Goal: Navigation & Orientation: Find specific page/section

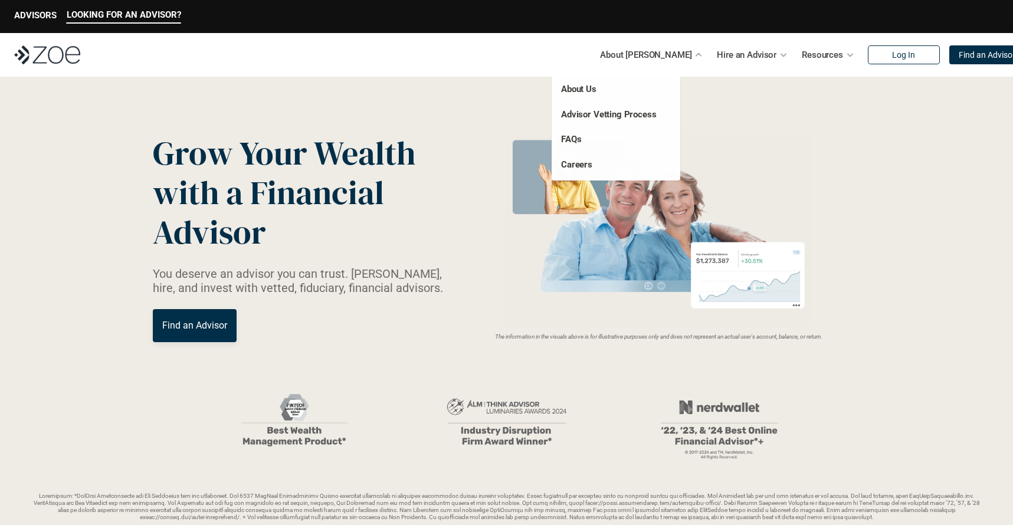
click at [695, 51] on div at bounding box center [699, 55] width 8 height 8
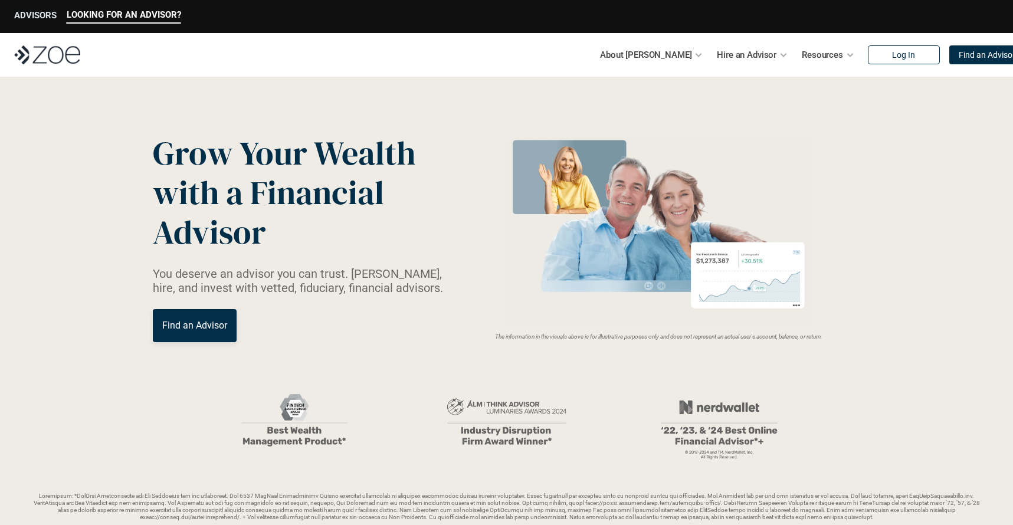
click at [37, 18] on p "ADVISORS" at bounding box center [35, 15] width 42 height 11
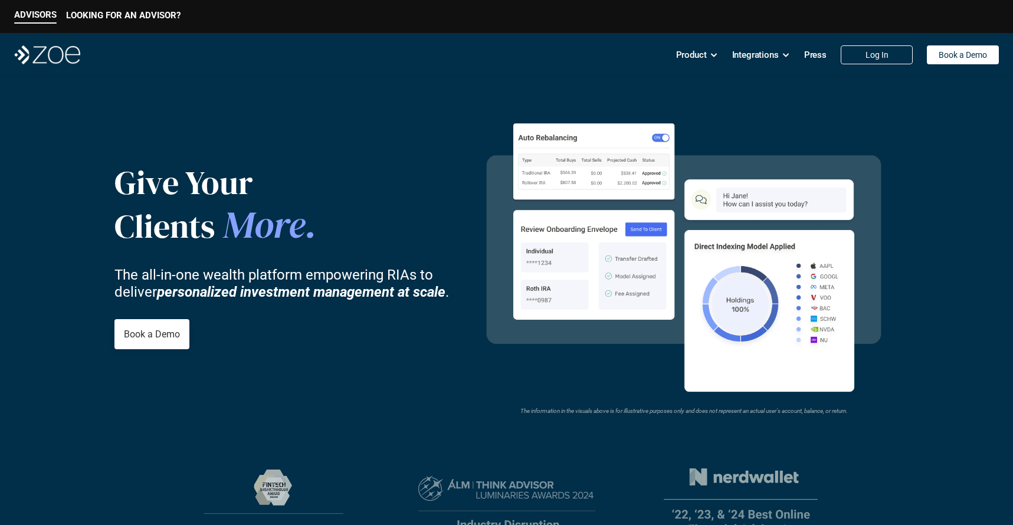
click at [379, 227] on p "Clients More ." at bounding box center [250, 224] width 272 height 45
click at [402, 380] on div "Give Your Clients More . The all-in-one wealth platform empowering RIAs to deli…" at bounding box center [291, 256] width 354 height 302
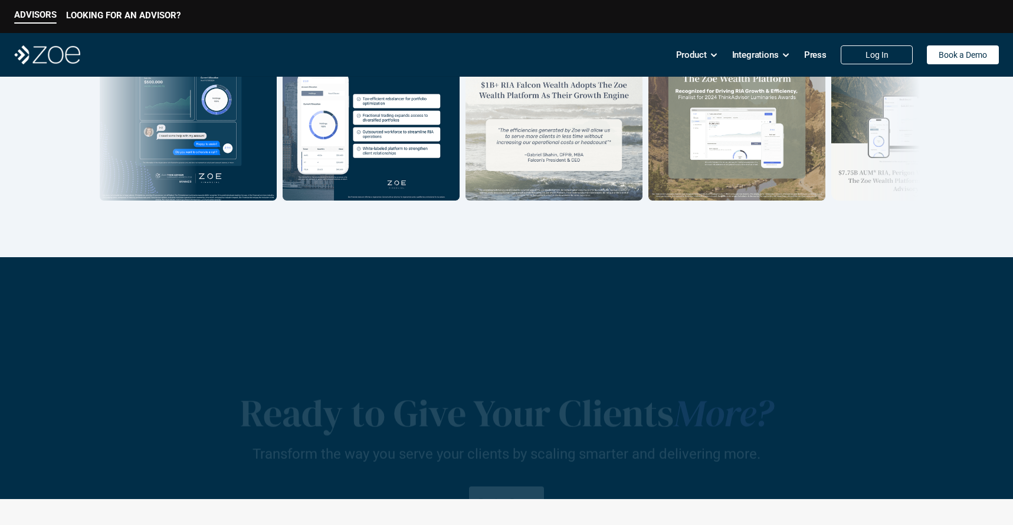
scroll to position [2102, 0]
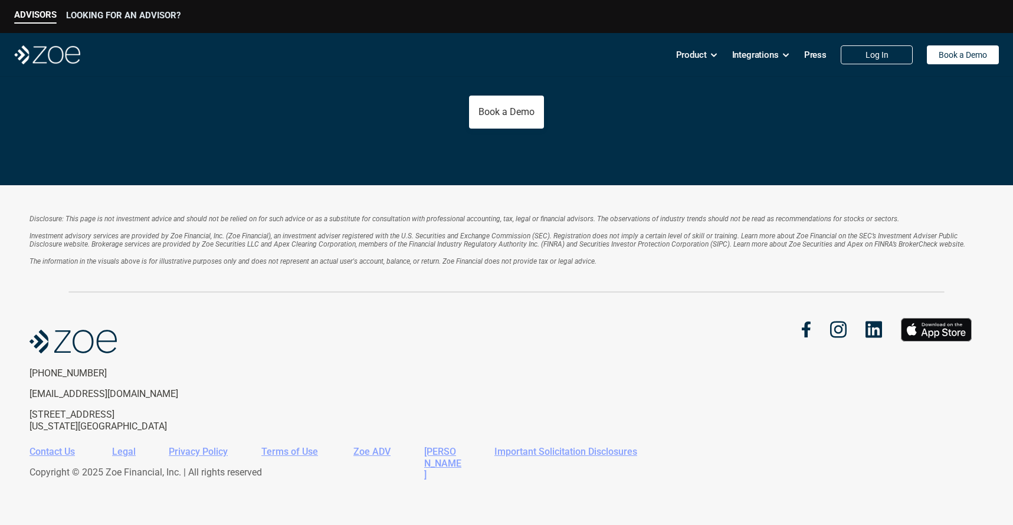
click at [146, 12] on p "LOOKING FOR AN ADVISOR?" at bounding box center [123, 15] width 114 height 11
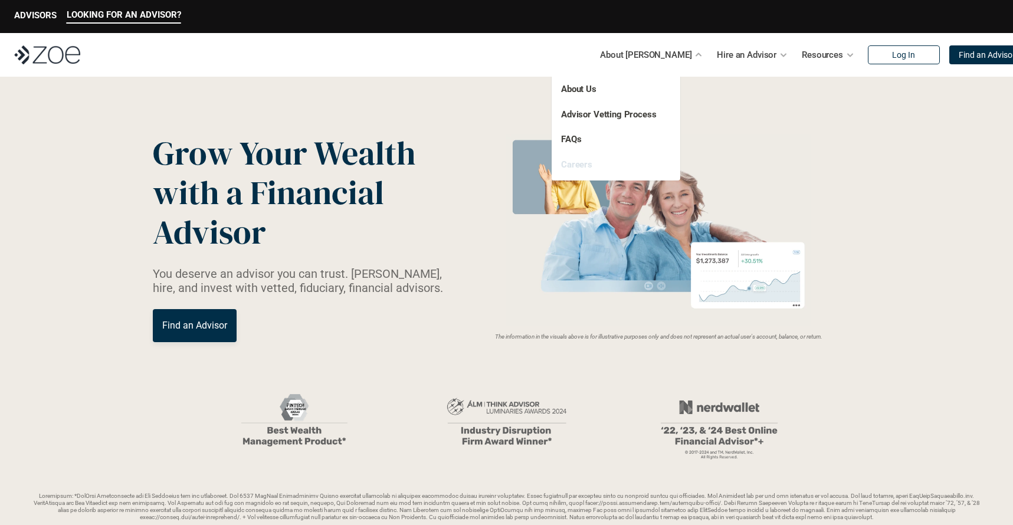
click at [575, 167] on link "Careers" at bounding box center [576, 164] width 31 height 11
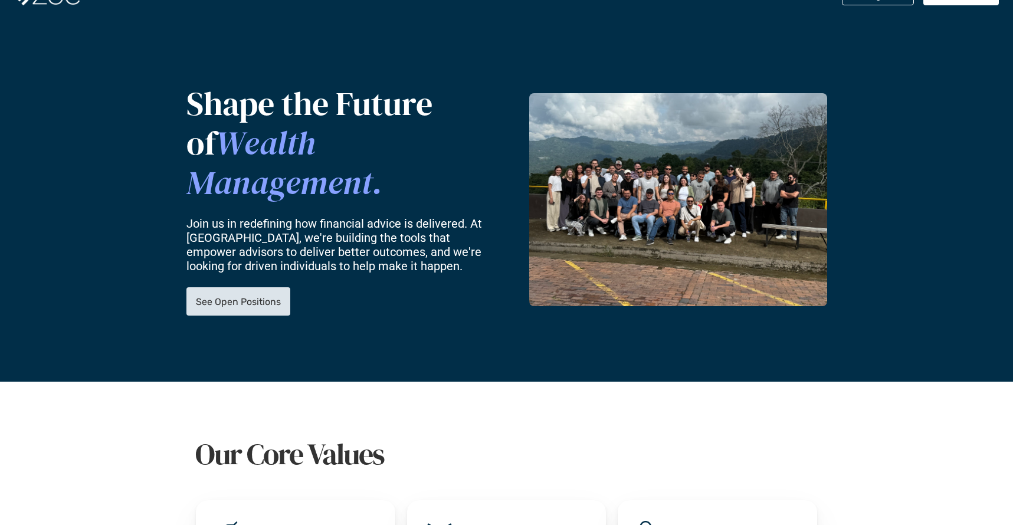
click at [262, 296] on p "See Open Positions" at bounding box center [238, 301] width 85 height 11
